Goal: Information Seeking & Learning: Learn about a topic

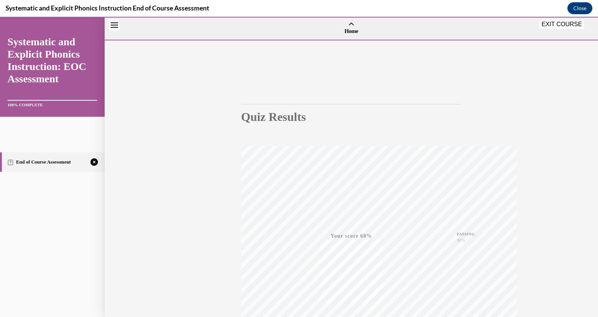
scroll to position [179, 0]
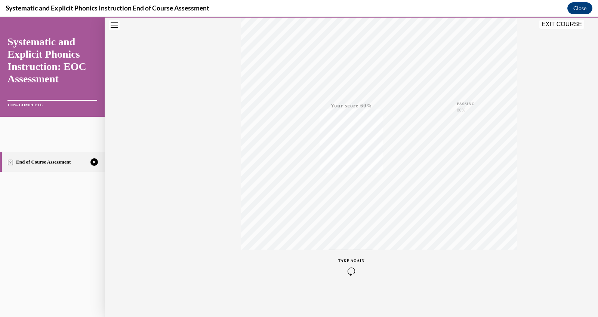
click at [365, 267] on icon "button" at bounding box center [351, 271] width 27 height 8
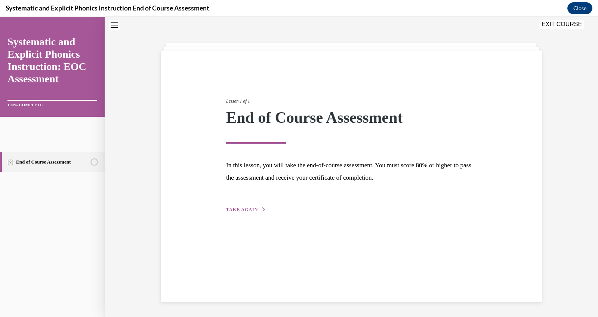
click at [257, 212] on span "TAKE AGAIN" at bounding box center [242, 209] width 32 height 5
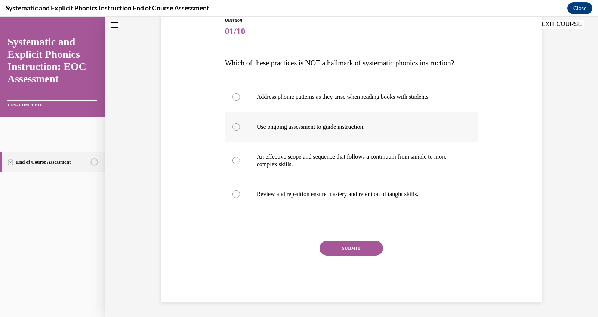
scroll to position [135, 0]
click at [250, 135] on div at bounding box center [351, 127] width 253 height 30
click at [378, 255] on button "SUBMIT" at bounding box center [352, 247] width 64 height 15
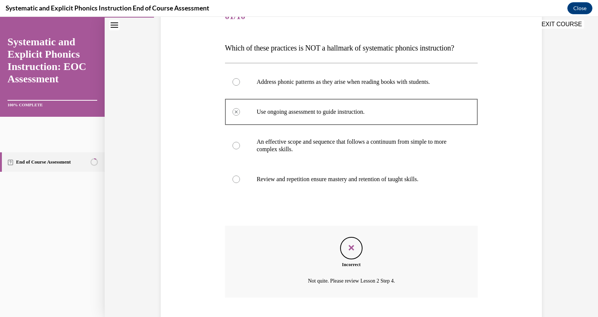
scroll to position [275, 0]
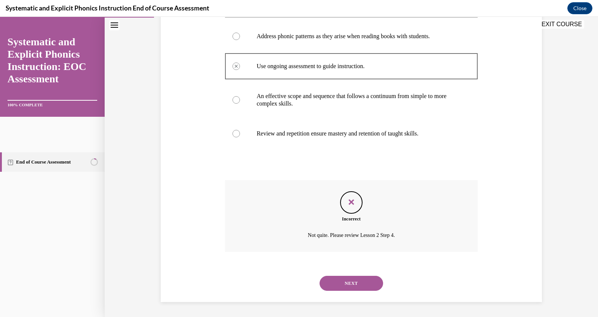
click at [378, 276] on button "NEXT" at bounding box center [352, 283] width 64 height 15
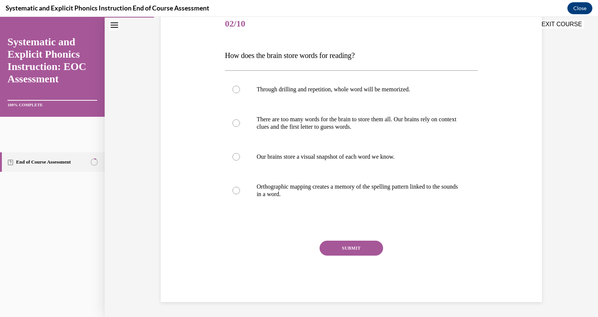
scroll to position [99, 0]
click at [381, 198] on p "Orthographic mapping creates a memory of the spelling pattern linked to the sou…" at bounding box center [358, 190] width 203 height 15
click at [383, 255] on button "SUBMIT" at bounding box center [352, 247] width 64 height 15
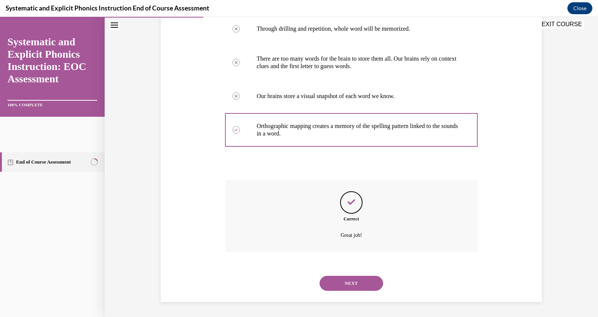
click at [383, 280] on button "NEXT" at bounding box center [352, 283] width 64 height 15
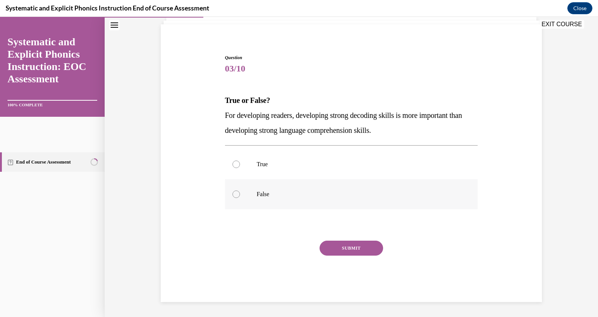
click at [342, 190] on p "False" at bounding box center [358, 193] width 203 height 7
click at [358, 250] on button "SUBMIT" at bounding box center [352, 247] width 64 height 15
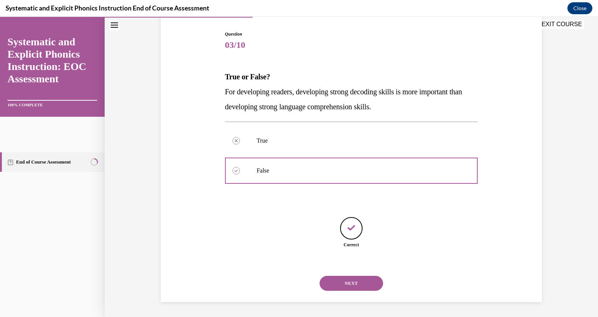
scroll to position [157, 0]
click at [371, 276] on button "NEXT" at bounding box center [352, 283] width 64 height 15
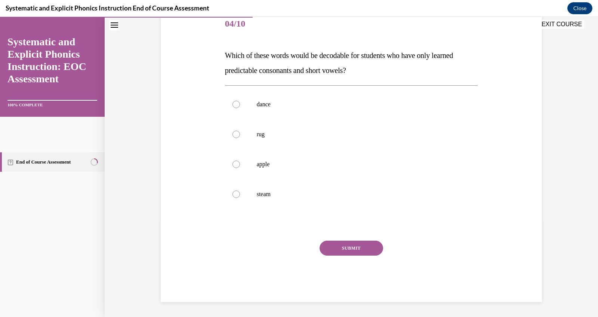
scroll to position [139, 0]
click at [305, 138] on p "rug" at bounding box center [358, 133] width 203 height 7
click at [346, 255] on button "SUBMIT" at bounding box center [352, 247] width 64 height 15
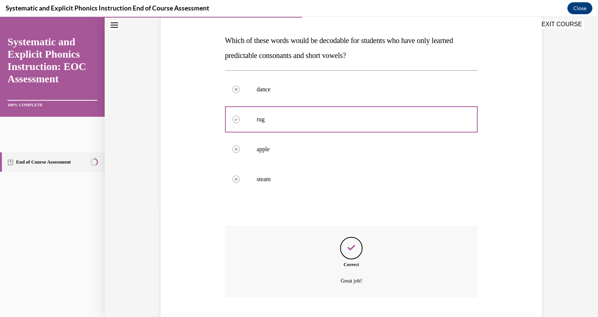
scroll to position [263, 0]
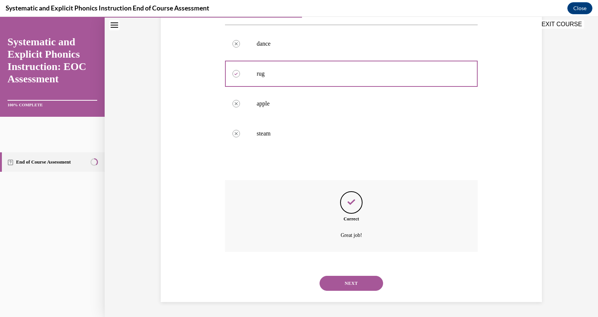
click at [350, 276] on button "NEXT" at bounding box center [352, 283] width 64 height 15
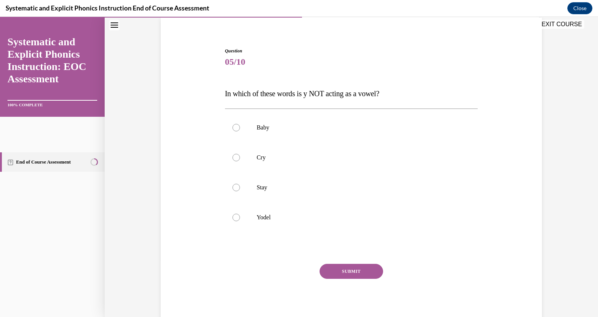
scroll to position [65, 0]
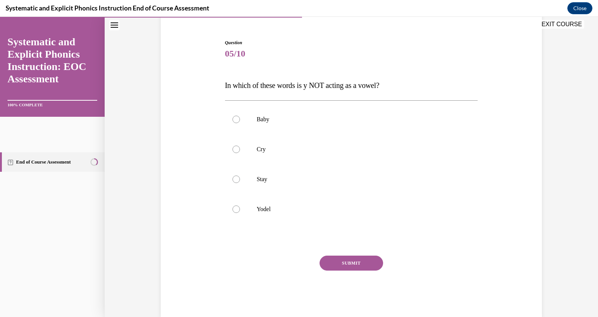
click at [350, 213] on p "Yodel" at bounding box center [358, 208] width 203 height 7
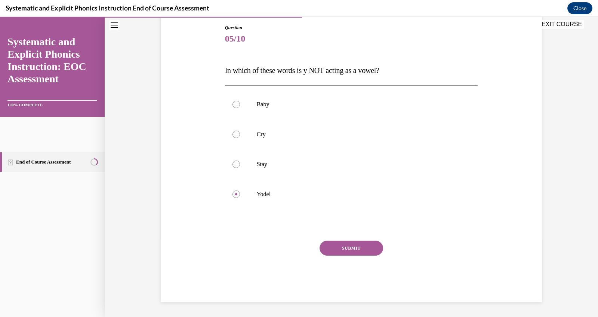
click at [354, 255] on button "SUBMIT" at bounding box center [352, 247] width 64 height 15
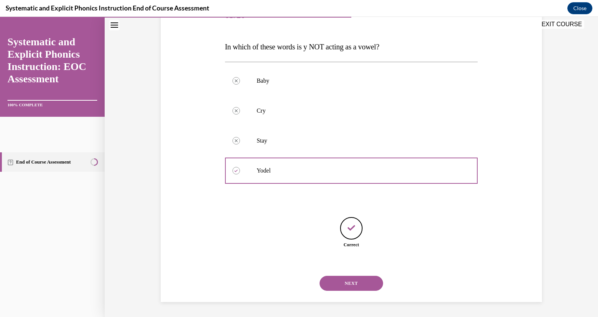
scroll to position [200, 0]
click at [355, 281] on button "NEXT" at bounding box center [352, 283] width 64 height 15
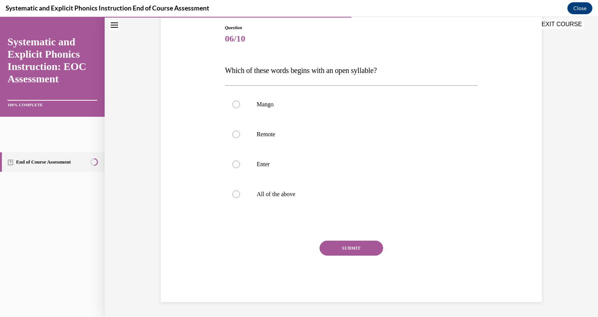
scroll to position [133, 0]
click at [356, 255] on button "SUBMIT" at bounding box center [352, 247] width 64 height 15
click at [278, 130] on p "Remote" at bounding box center [358, 133] width 203 height 7
click at [365, 255] on button "SUBMIT" at bounding box center [352, 247] width 64 height 15
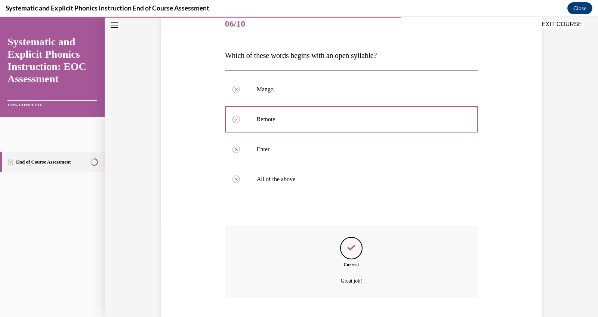
scroll to position [247, 0]
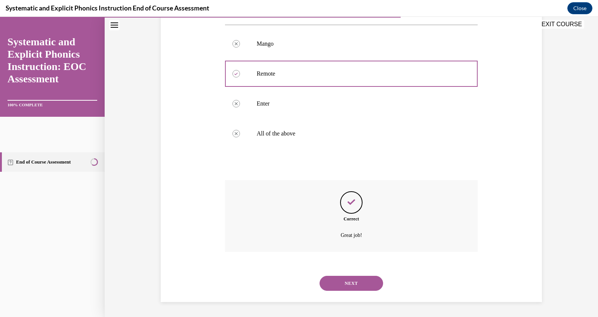
click at [366, 276] on button "NEXT" at bounding box center [352, 283] width 64 height 15
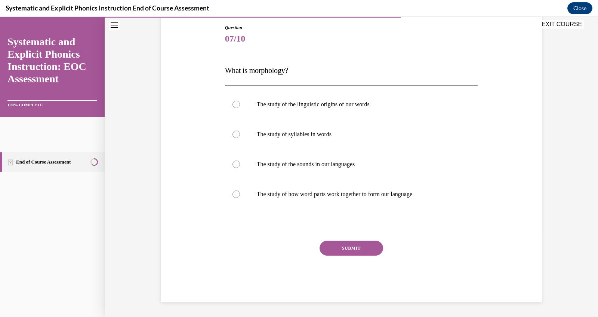
scroll to position [108, 0]
click at [288, 198] on p "The study of how word parts work together to form our language" at bounding box center [358, 193] width 203 height 7
click at [346, 255] on button "SUBMIT" at bounding box center [352, 247] width 64 height 15
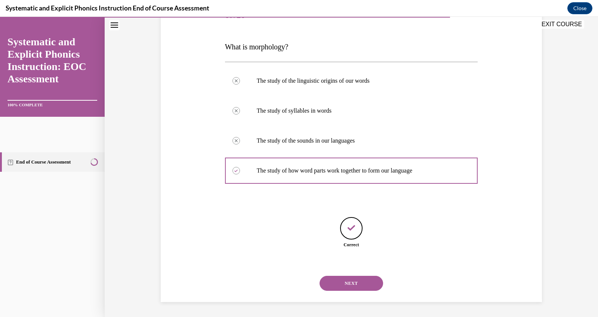
scroll to position [210, 0]
click at [354, 280] on button "NEXT" at bounding box center [352, 283] width 64 height 15
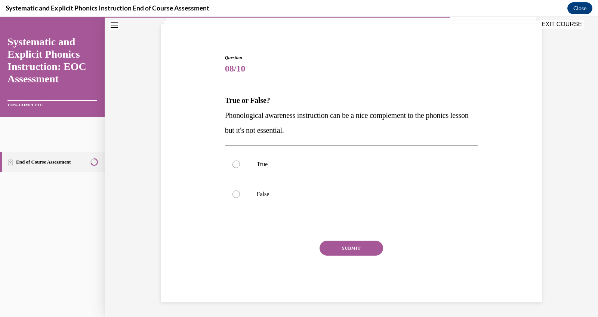
scroll to position [104, 0]
click at [354, 190] on p "False" at bounding box center [358, 193] width 203 height 7
click at [366, 265] on div "SUBMIT" at bounding box center [351, 258] width 253 height 37
click at [367, 255] on button "SUBMIT" at bounding box center [352, 247] width 64 height 15
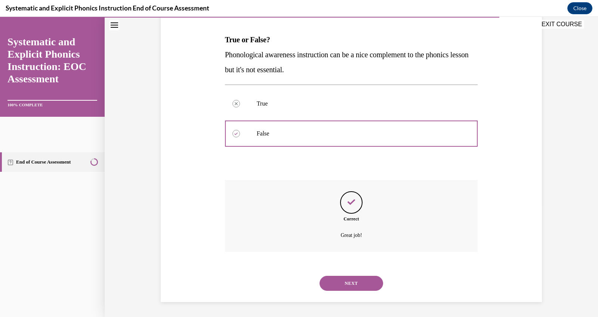
scroll to position [204, 0]
click at [369, 276] on button "NEXT" at bounding box center [352, 283] width 64 height 15
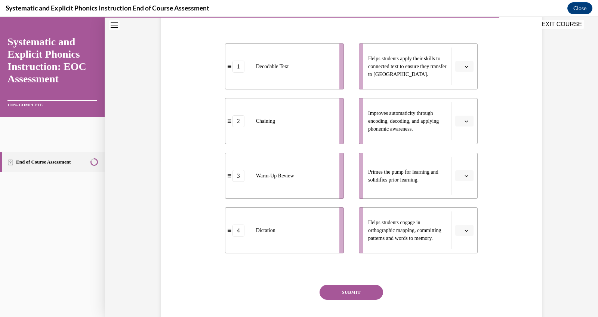
scroll to position [166, 0]
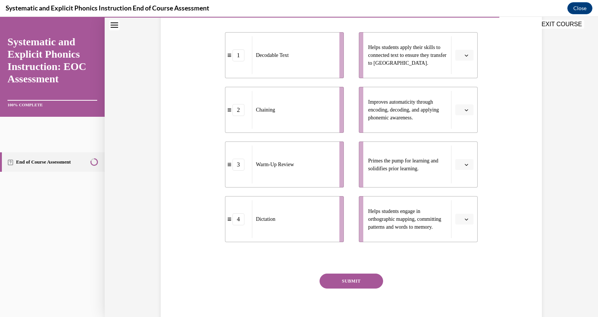
click at [474, 170] on button "button" at bounding box center [464, 164] width 18 height 11
click at [483, 278] on div "3" at bounding box center [483, 271] width 23 height 15
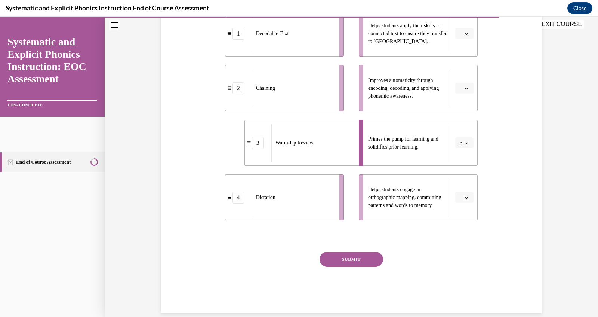
scroll to position [188, 0]
click at [462, 38] on span "Please select an option" at bounding box center [461, 33] width 3 height 7
click at [489, 108] on div "1" at bounding box center [483, 106] width 23 height 15
click at [478, 221] on li "Helps students engage in orthographic mapping, committing patterns and words to…" at bounding box center [418, 198] width 119 height 46
click at [474, 203] on button "button" at bounding box center [464, 197] width 18 height 11
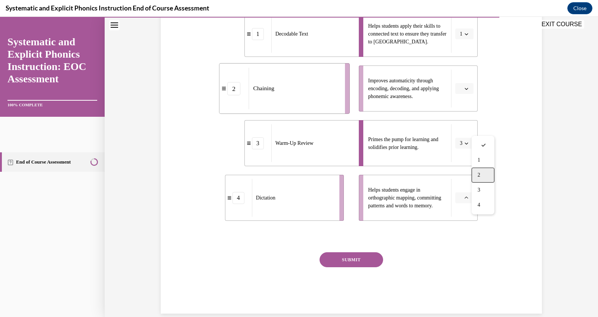
click at [486, 182] on div "2" at bounding box center [483, 174] width 23 height 15
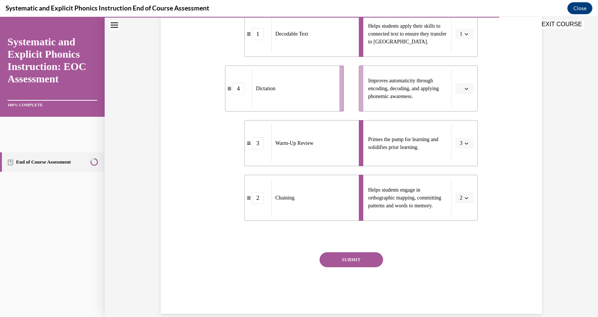
click at [468, 90] on icon "button" at bounding box center [466, 89] width 3 height 2
click at [489, 215] on div "4" at bounding box center [483, 207] width 23 height 15
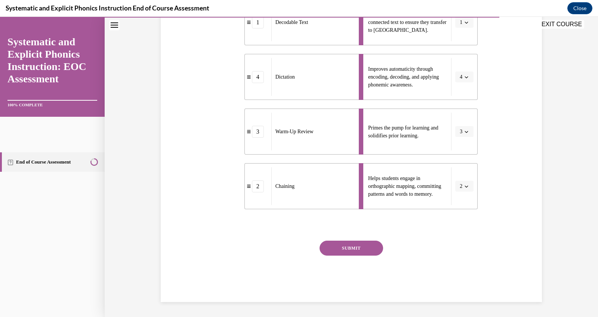
scroll to position [241, 0]
click at [383, 255] on button "SUBMIT" at bounding box center [352, 247] width 64 height 15
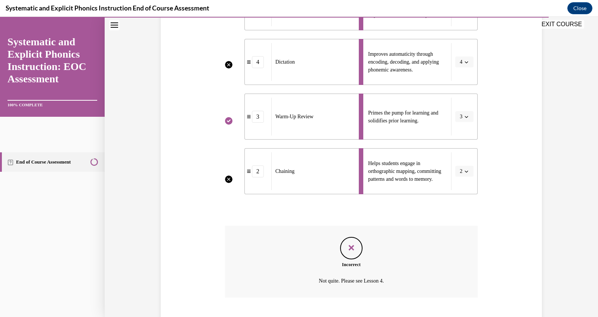
scroll to position [348, 0]
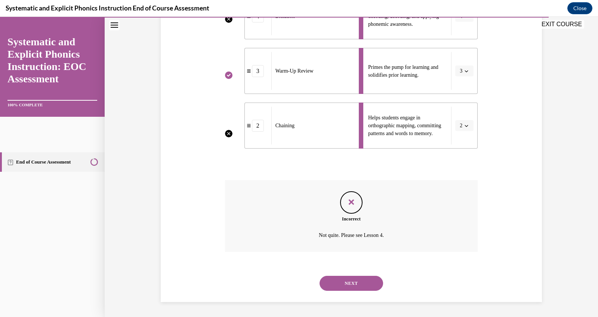
click at [383, 276] on button "NEXT" at bounding box center [352, 283] width 64 height 15
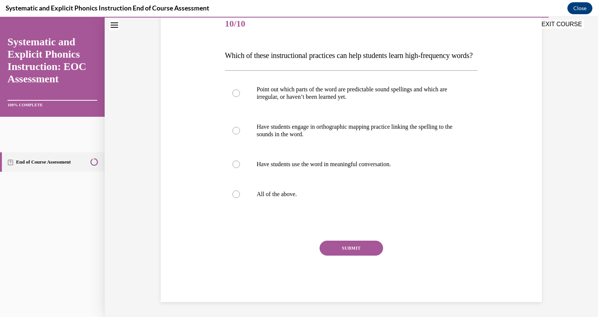
scroll to position [109, 0]
click at [394, 101] on p "Point out which parts of the word are predictable sound spellings and which are…" at bounding box center [358, 93] width 203 height 15
click at [376, 248] on button "SUBMIT" at bounding box center [352, 247] width 64 height 15
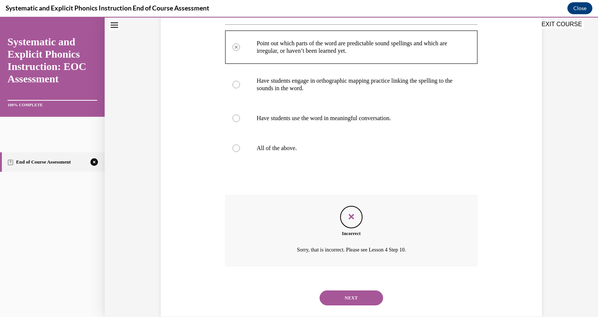
scroll to position [265, 0]
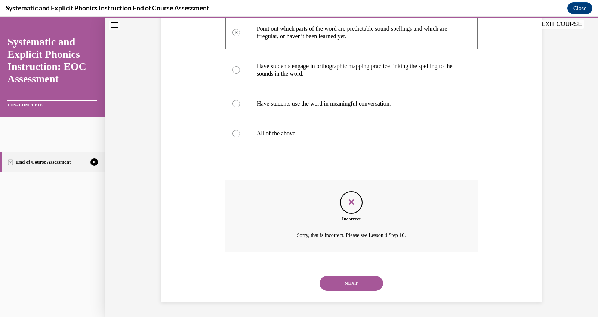
click at [369, 276] on button "NEXT" at bounding box center [352, 283] width 64 height 15
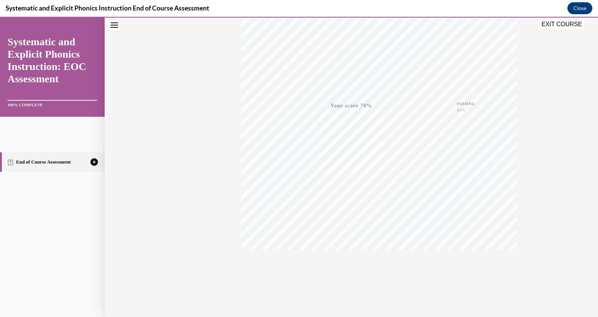
scroll to position [179, 0]
click at [365, 267] on icon "button" at bounding box center [351, 271] width 27 height 8
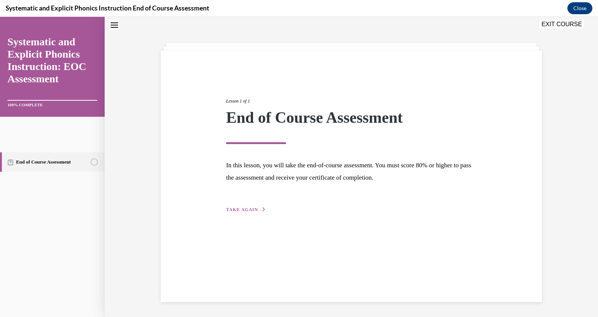
click at [247, 212] on span "TAKE AGAIN" at bounding box center [242, 209] width 32 height 5
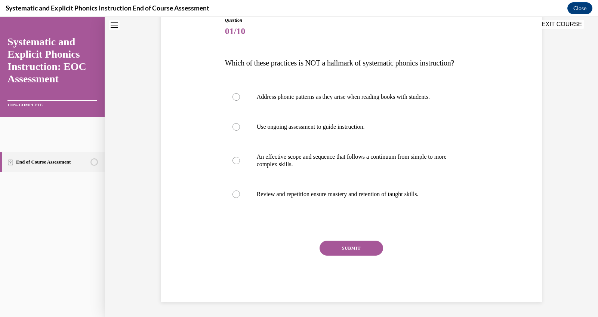
scroll to position [130, 0]
click at [241, 209] on div at bounding box center [351, 194] width 253 height 30
click at [359, 255] on button "SUBMIT" at bounding box center [352, 247] width 64 height 15
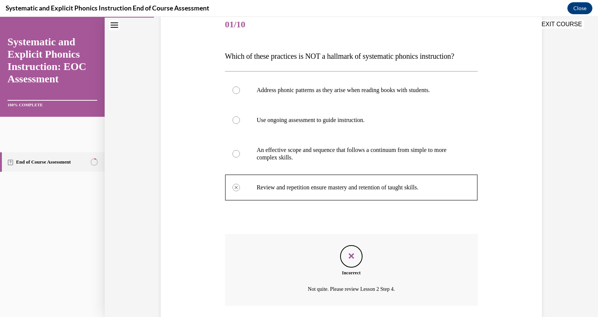
scroll to position [275, 0]
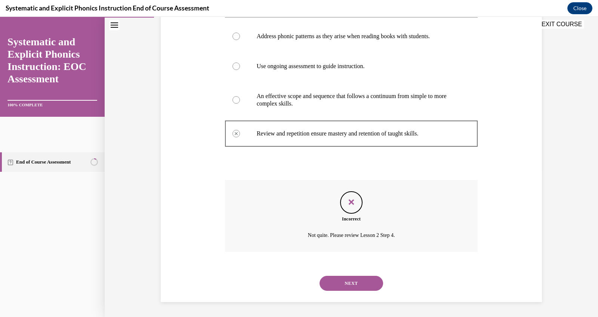
click at [365, 276] on button "NEXT" at bounding box center [352, 283] width 64 height 15
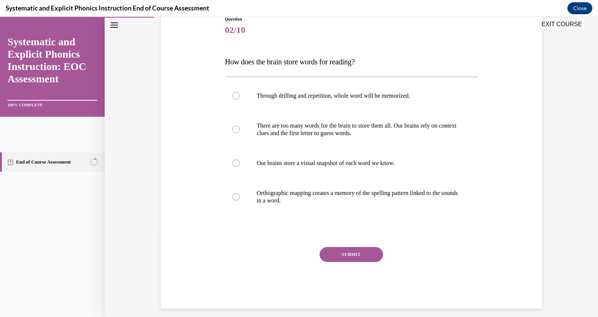
scroll to position [90, 0]
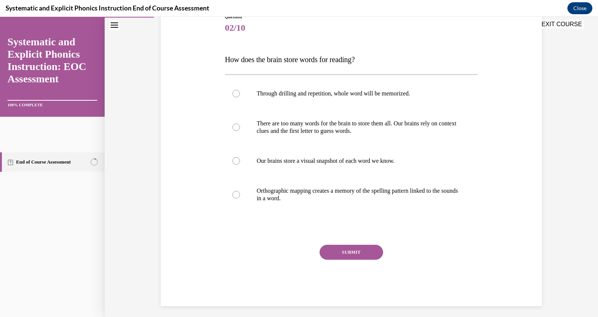
click at [365, 213] on div at bounding box center [351, 194] width 253 height 37
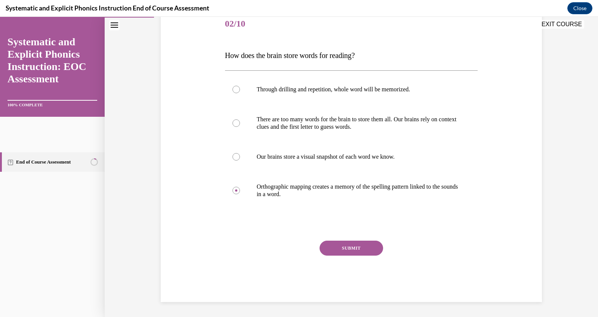
click at [365, 254] on button "SUBMIT" at bounding box center [352, 247] width 64 height 15
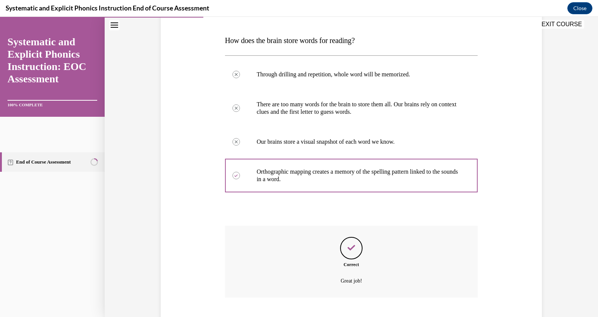
scroll to position [265, 0]
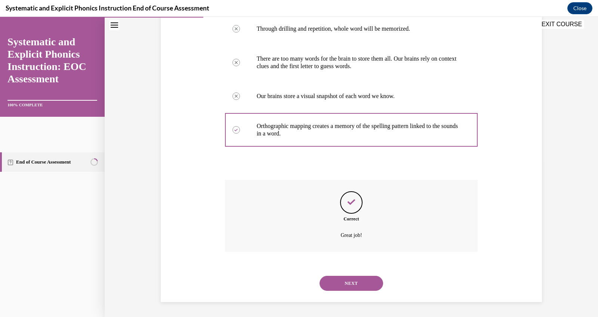
click at [366, 276] on button "NEXT" at bounding box center [352, 283] width 64 height 15
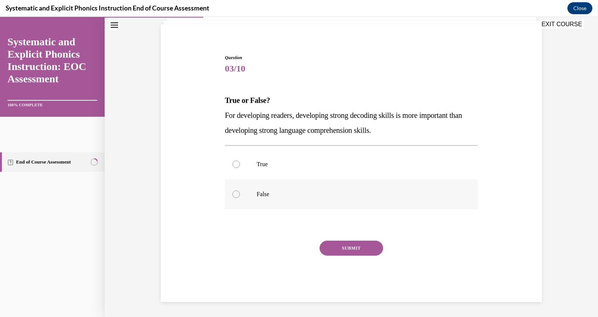
click at [289, 190] on p "False" at bounding box center [358, 193] width 203 height 7
click at [357, 255] on button "SUBMIT" at bounding box center [352, 247] width 64 height 15
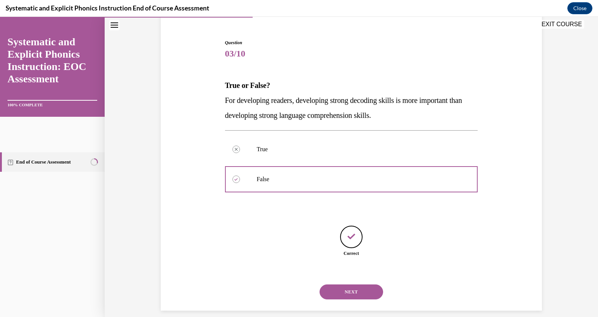
scroll to position [157, 0]
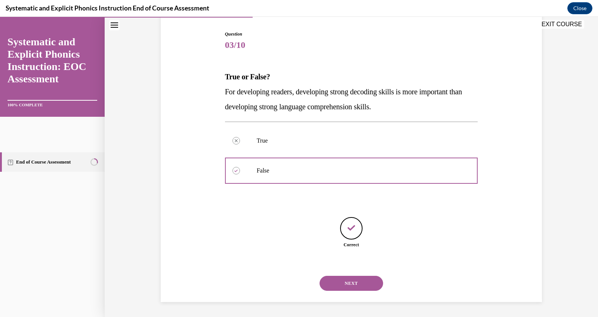
click at [362, 276] on button "NEXT" at bounding box center [352, 283] width 64 height 15
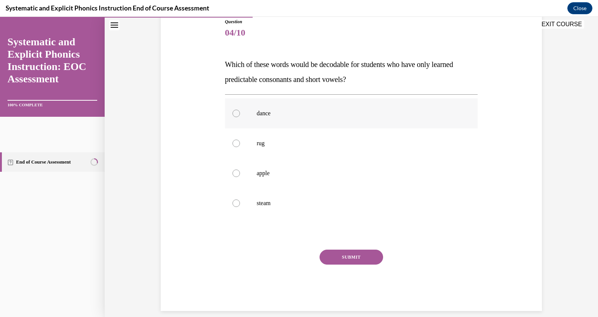
scroll to position [98, 0]
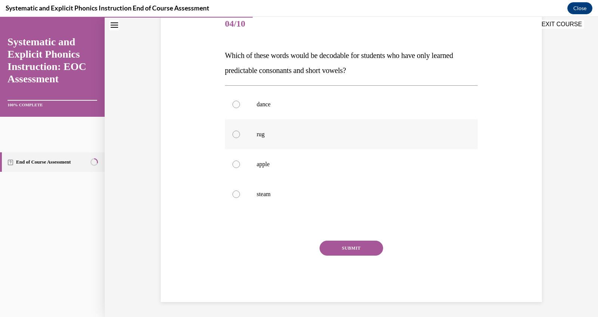
click at [343, 138] on p "rug" at bounding box center [358, 133] width 203 height 7
click at [370, 240] on button "SUBMIT" at bounding box center [352, 247] width 64 height 15
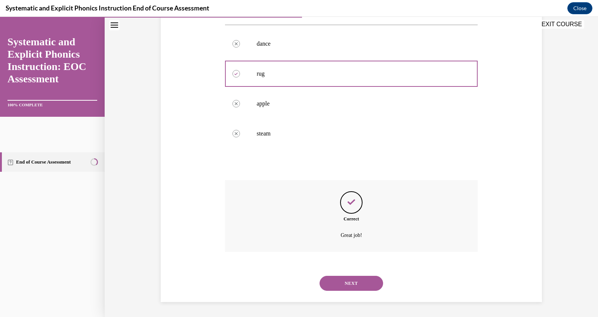
scroll to position [263, 0]
click at [355, 276] on button "NEXT" at bounding box center [352, 283] width 64 height 15
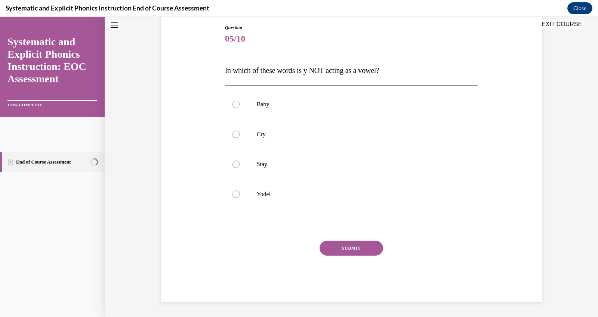
scroll to position [0, 0]
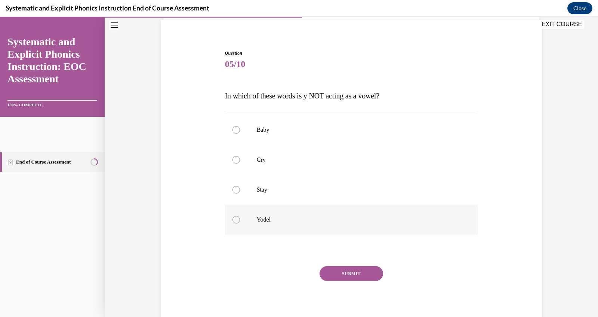
click at [357, 223] on p "Yodel" at bounding box center [358, 219] width 203 height 7
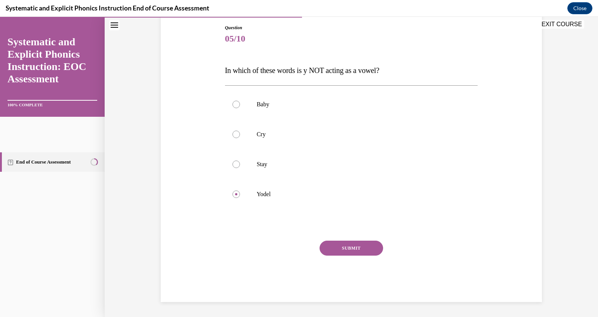
click at [358, 248] on button "SUBMIT" at bounding box center [352, 247] width 64 height 15
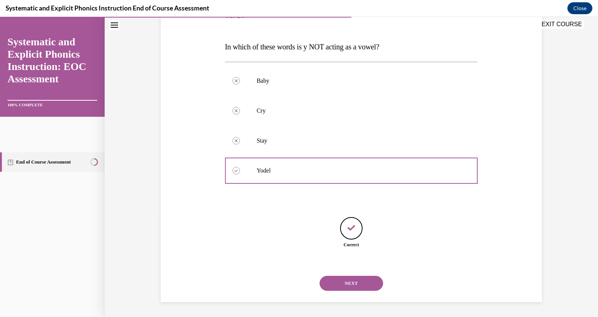
scroll to position [200, 0]
click at [351, 277] on button "NEXT" at bounding box center [352, 283] width 64 height 15
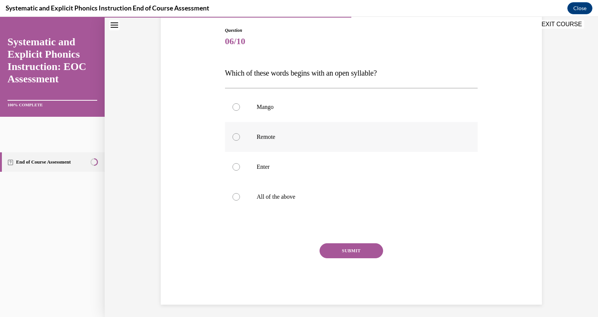
scroll to position [80, 0]
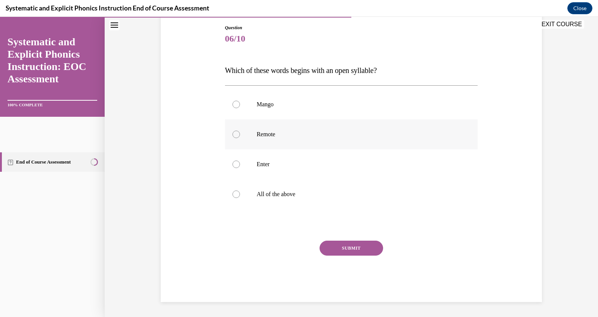
click at [344, 149] on div at bounding box center [351, 134] width 253 height 30
click at [383, 240] on button "SUBMIT" at bounding box center [352, 247] width 64 height 15
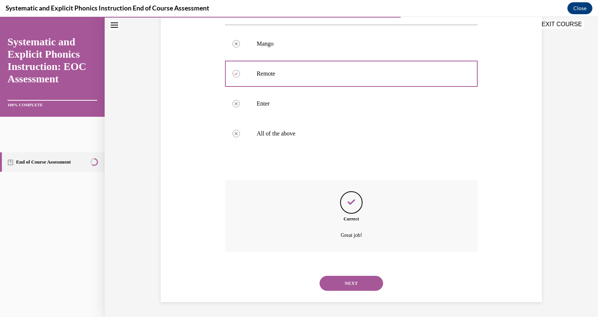
scroll to position [247, 0]
click at [371, 276] on button "NEXT" at bounding box center [352, 283] width 64 height 15
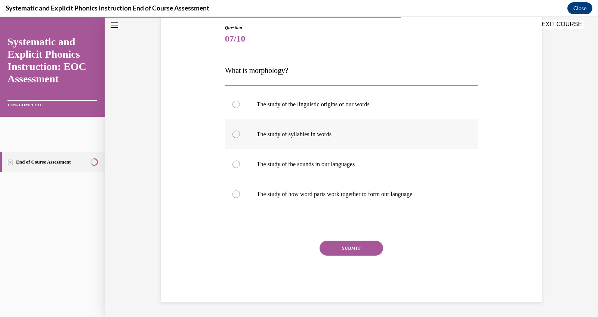
scroll to position [85, 0]
click at [371, 209] on div at bounding box center [351, 194] width 253 height 30
click at [371, 255] on button "SUBMIT" at bounding box center [352, 247] width 64 height 15
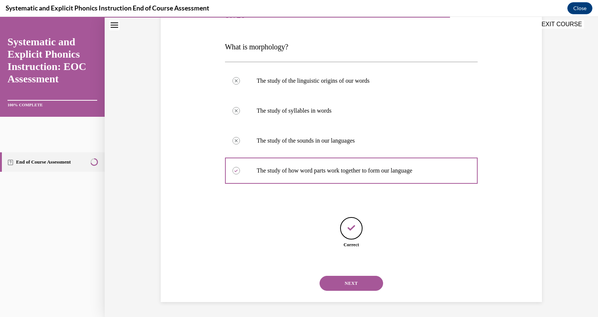
scroll to position [210, 0]
click at [375, 276] on button "NEXT" at bounding box center [352, 283] width 64 height 15
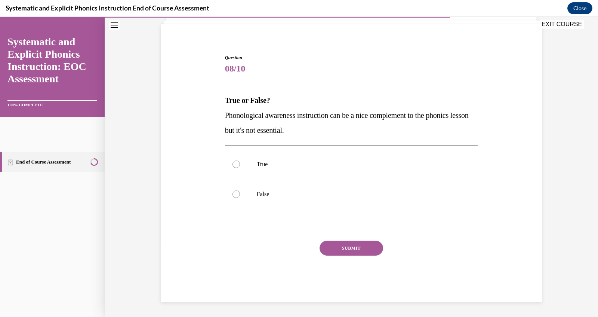
scroll to position [104, 0]
click at [354, 198] on div at bounding box center [351, 194] width 253 height 30
click at [363, 255] on button "SUBMIT" at bounding box center [352, 247] width 64 height 15
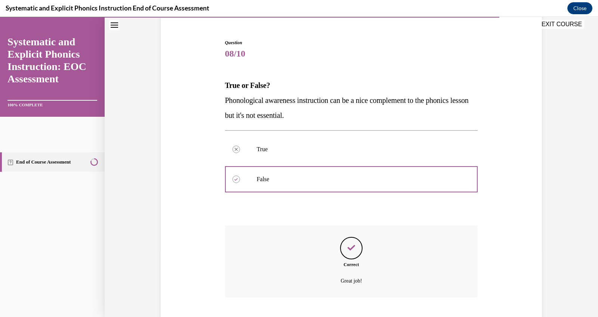
scroll to position [204, 0]
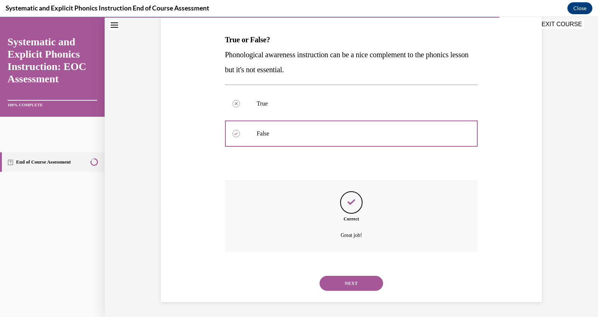
click at [361, 276] on button "NEXT" at bounding box center [352, 283] width 64 height 15
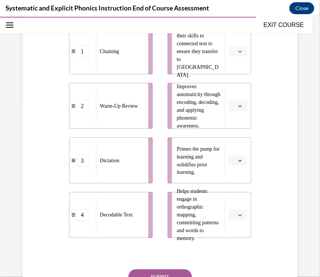
scroll to position [176, 0]
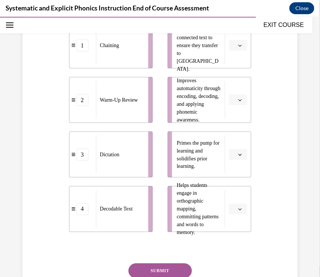
click at [242, 156] on icon "button" at bounding box center [240, 155] width 4 height 4
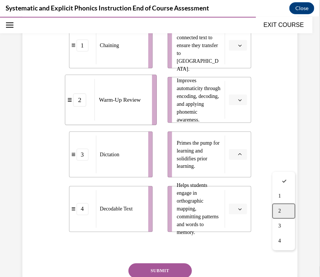
click at [286, 218] on div "2" at bounding box center [284, 210] width 23 height 15
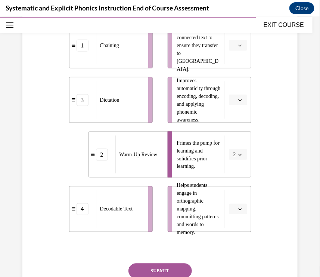
click at [243, 102] on span "button" at bounding box center [240, 99] width 5 height 5
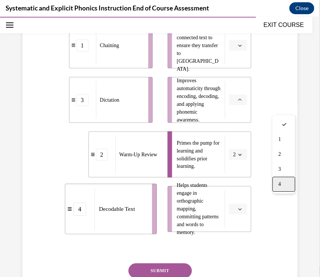
click at [284, 191] on div "4" at bounding box center [284, 183] width 23 height 15
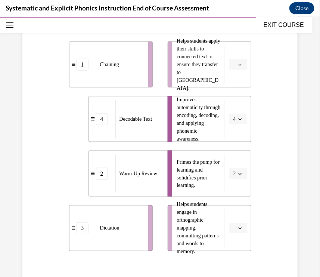
scroll to position [161, 0]
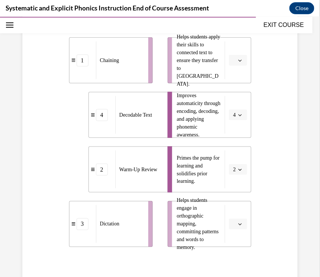
click at [247, 120] on button "4" at bounding box center [238, 114] width 18 height 11
click at [247, 64] on button "button" at bounding box center [238, 60] width 18 height 11
click at [285, 150] on div "4" at bounding box center [284, 142] width 23 height 15
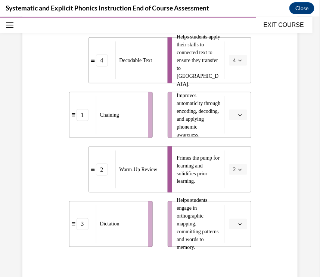
click at [236, 228] on span "Please select an option" at bounding box center [235, 223] width 3 height 7
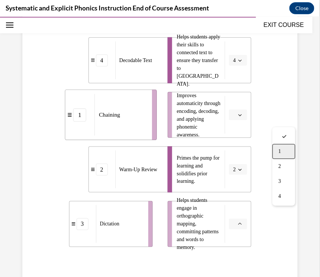
click at [290, 151] on div "1" at bounding box center [284, 151] width 23 height 15
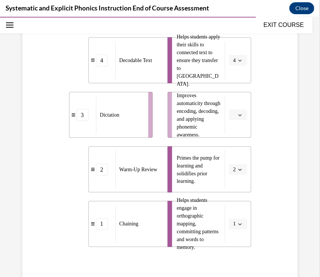
click at [243, 117] on span "button" at bounding box center [240, 114] width 5 height 5
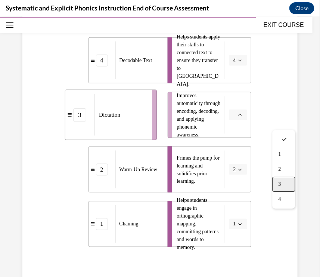
click at [285, 191] on div "3" at bounding box center [284, 183] width 23 height 15
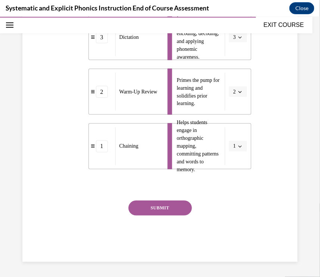
click at [181, 200] on button "SUBMIT" at bounding box center [161, 207] width 64 height 15
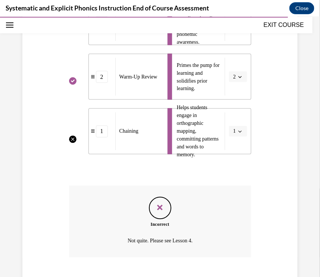
scroll to position [341, 0]
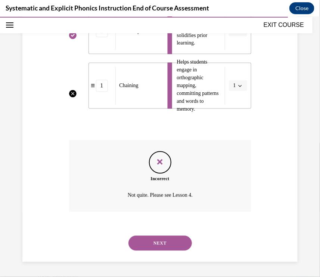
click at [166, 243] on button "NEXT" at bounding box center [161, 243] width 64 height 15
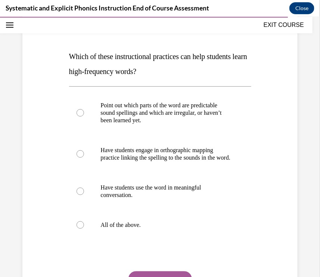
scroll to position [90, 0]
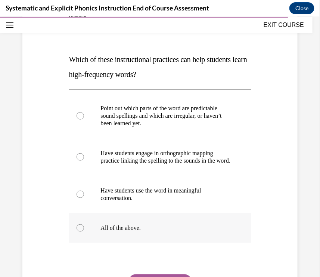
click at [166, 236] on div at bounding box center [160, 228] width 182 height 30
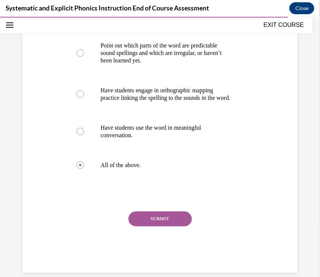
click at [166, 226] on button "SUBMIT" at bounding box center [161, 218] width 64 height 15
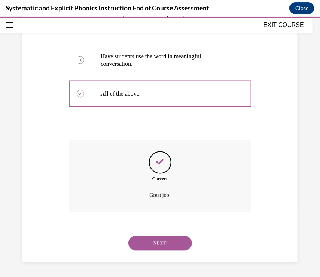
scroll to position [258, 0]
click at [163, 240] on button "NEXT" at bounding box center [161, 243] width 64 height 15
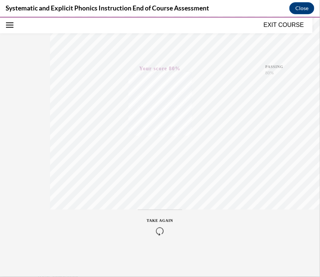
scroll to position [181, 0]
click at [299, 28] on button "EXIT COURSE" at bounding box center [284, 24] width 45 height 9
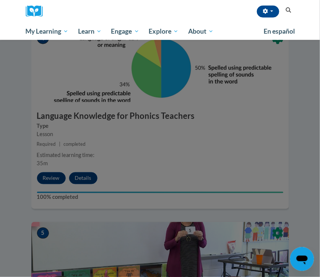
scroll to position [871, 0]
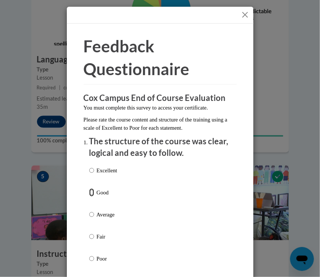
click at [92, 191] on input "Good" at bounding box center [91, 192] width 5 height 8
radio input "true"
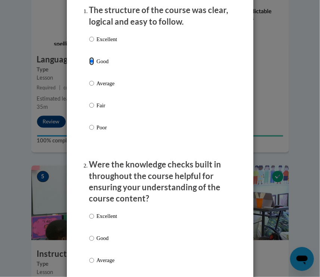
scroll to position [295, 0]
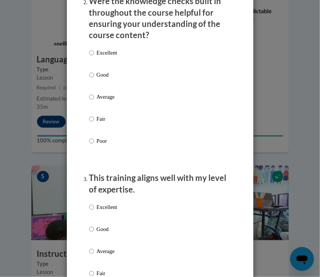
click at [95, 75] on label "Good" at bounding box center [103, 81] width 28 height 20
click at [94, 75] on input "Good" at bounding box center [91, 75] width 5 height 8
radio input "true"
click at [91, 228] on input "Good" at bounding box center [91, 229] width 5 height 8
radio input "true"
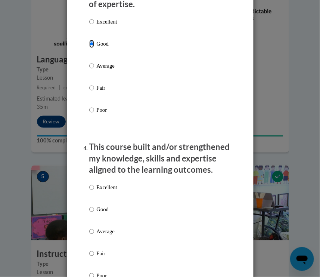
scroll to position [508, 0]
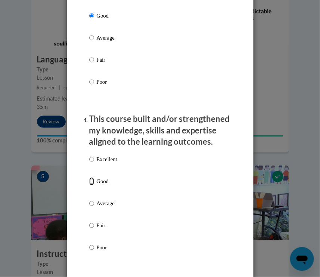
click at [93, 180] on input "Good" at bounding box center [91, 181] width 5 height 8
radio input "true"
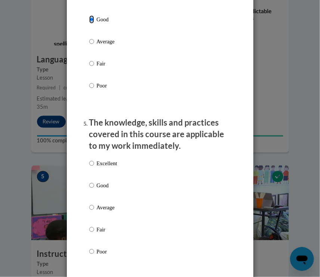
scroll to position [680, 0]
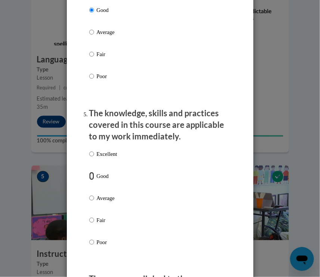
click at [92, 174] on input "Good" at bounding box center [91, 176] width 5 height 8
radio input "true"
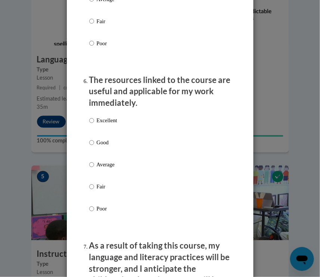
scroll to position [879, 0]
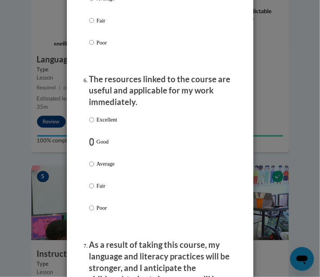
click at [94, 144] on input "Good" at bounding box center [91, 142] width 5 height 8
radio input "true"
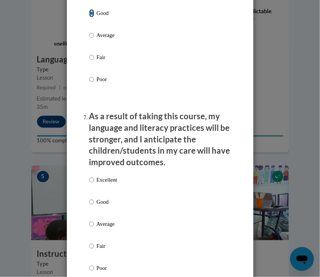
scroll to position [1014, 0]
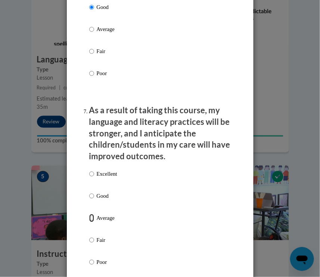
click at [91, 215] on input "Average" at bounding box center [91, 218] width 5 height 8
radio input "true"
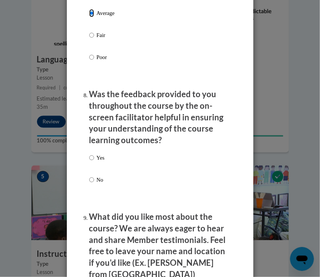
scroll to position [1222, 0]
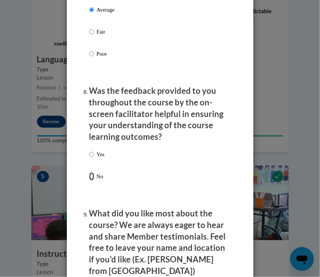
click at [90, 172] on input "No" at bounding box center [91, 176] width 5 height 8
radio input "true"
click at [94, 178] on input "No" at bounding box center [91, 176] width 5 height 8
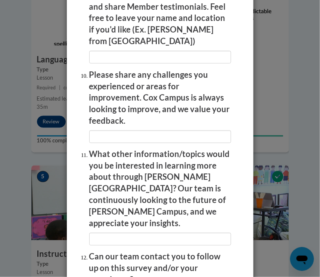
scroll to position [1498, 0]
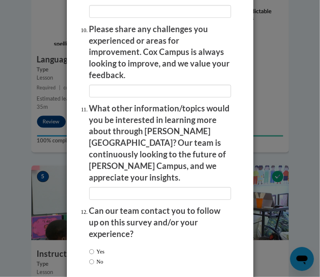
click at [94, 258] on label "No" at bounding box center [96, 262] width 14 height 8
click at [94, 258] on input "No" at bounding box center [91, 262] width 5 height 8
radio input "true"
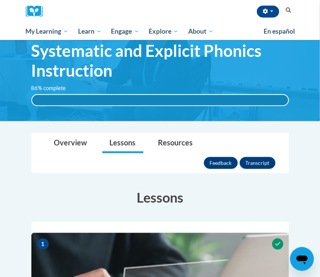
scroll to position [0, 0]
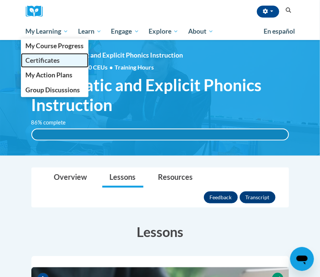
click at [54, 60] on span "Certificates" at bounding box center [42, 60] width 34 height 8
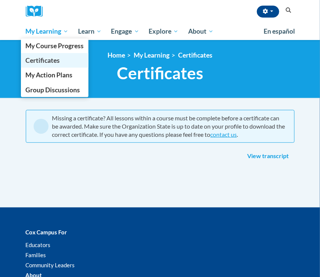
click at [55, 60] on span "Certificates" at bounding box center [42, 60] width 34 height 8
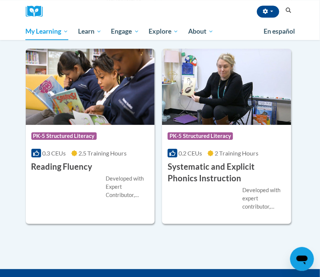
scroll to position [510, 0]
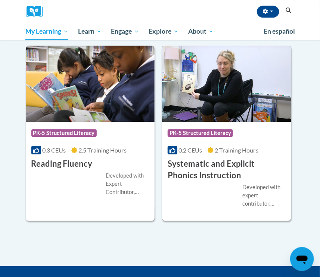
click at [211, 171] on h3 "Systematic and Explicit Phonics Instruction" at bounding box center [227, 169] width 118 height 23
